Goal: Check status

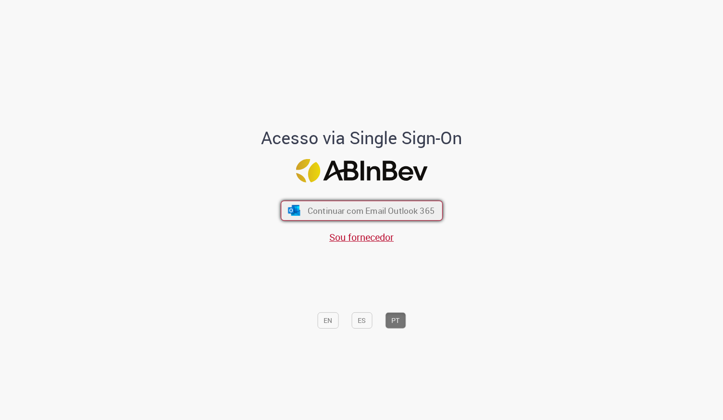
click at [369, 209] on span "Continuar com Email Outlook 365" at bounding box center [370, 210] width 127 height 11
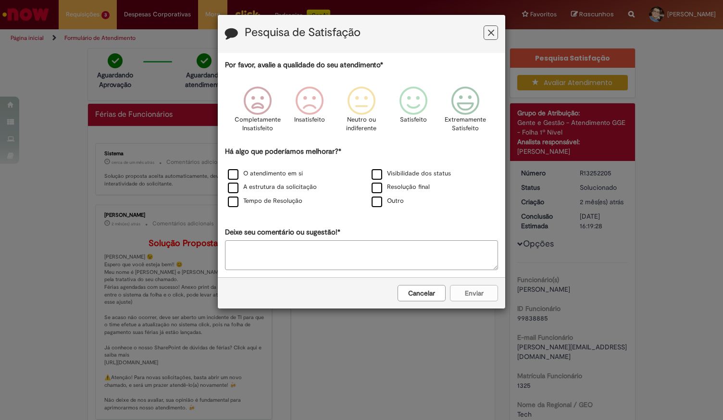
click at [490, 27] on button "Feedback" at bounding box center [490, 32] width 14 height 14
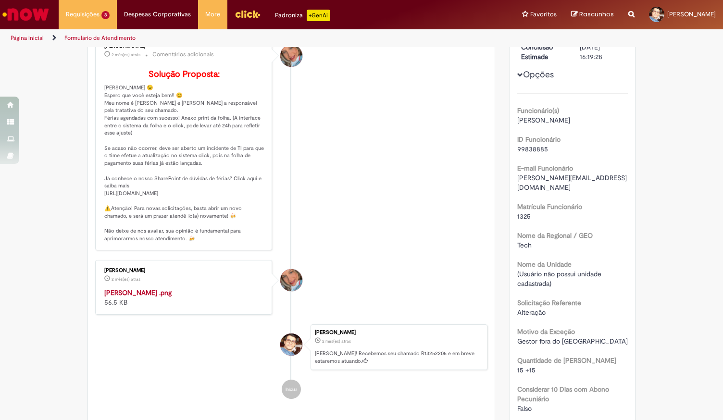
scroll to position [192, 0]
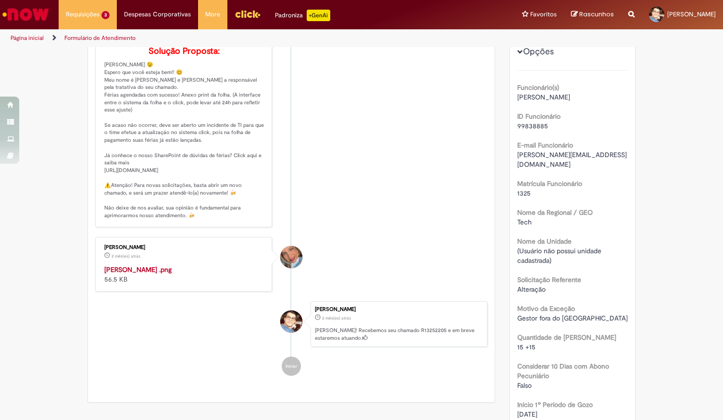
click at [180, 265] on img "Histórico de tíquete" at bounding box center [184, 265] width 160 height 0
click at [13, 253] on div "Verificar Código de Barras Aguardando Aprovação Aguardando atendimento Em andam…" at bounding box center [361, 310] width 723 height 908
